Goal: Navigation & Orientation: Find specific page/section

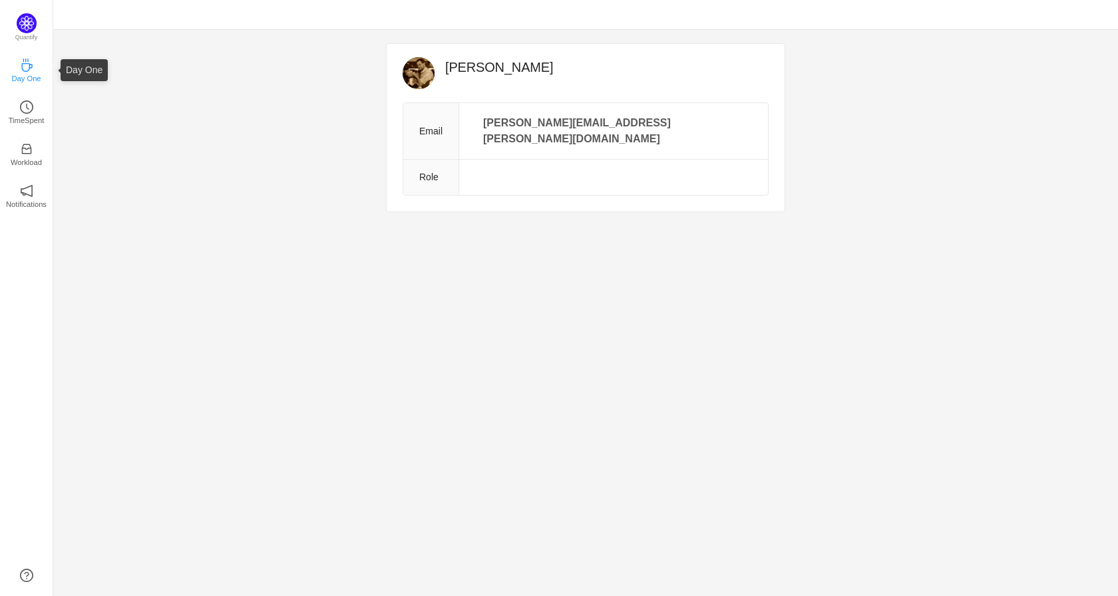
click at [32, 74] on p "Day One" at bounding box center [25, 79] width 29 height 12
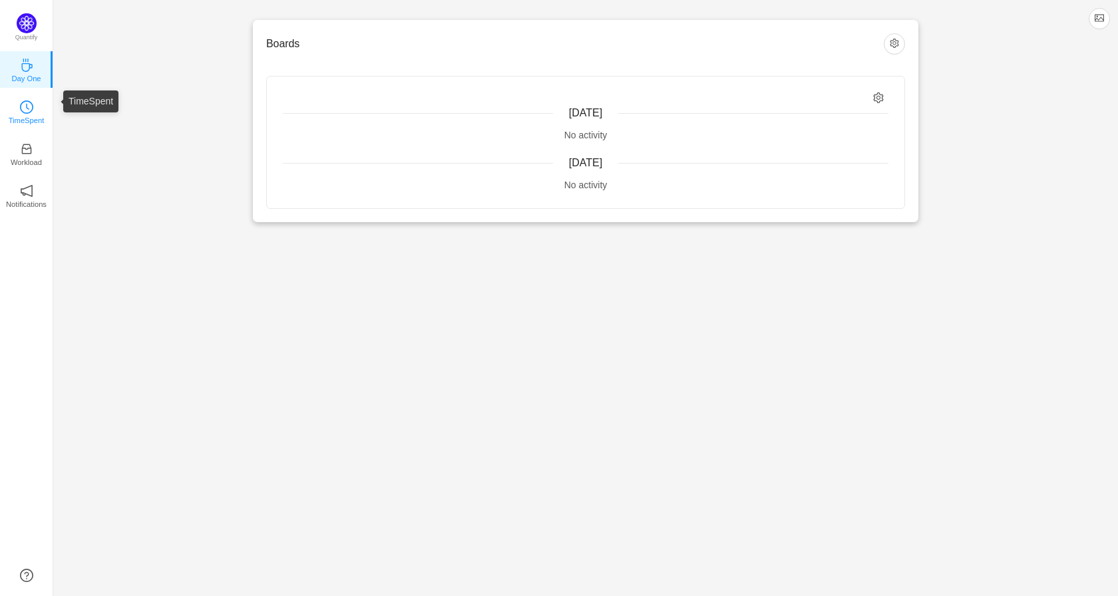
click at [33, 112] on icon "icon: clock-circle" at bounding box center [26, 107] width 13 height 13
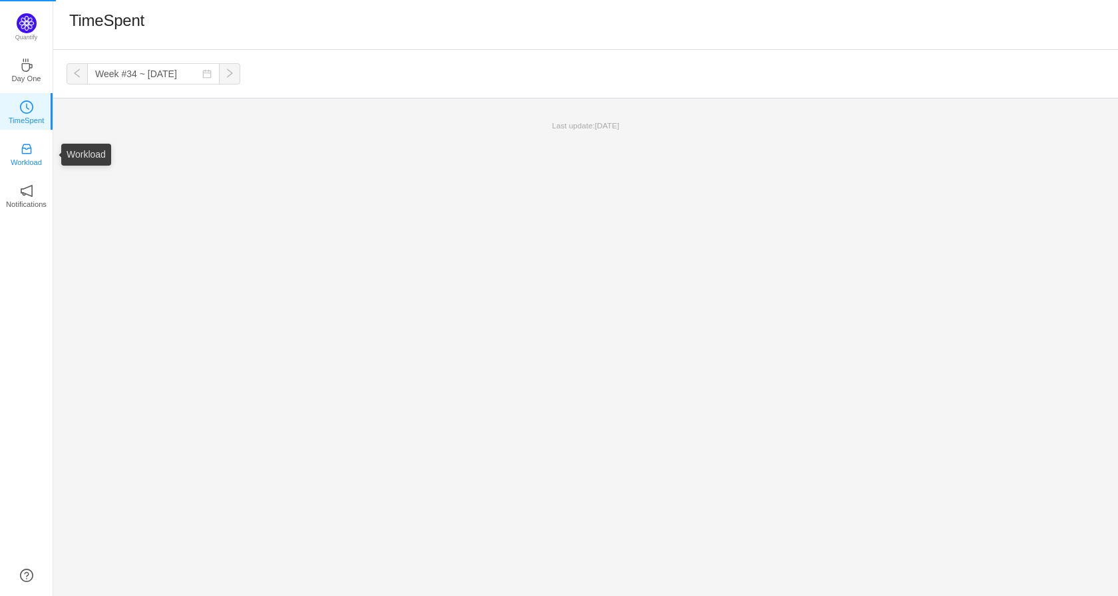
click at [23, 160] on p "Workload" at bounding box center [26, 162] width 31 height 12
